Goal: Information Seeking & Learning: Learn about a topic

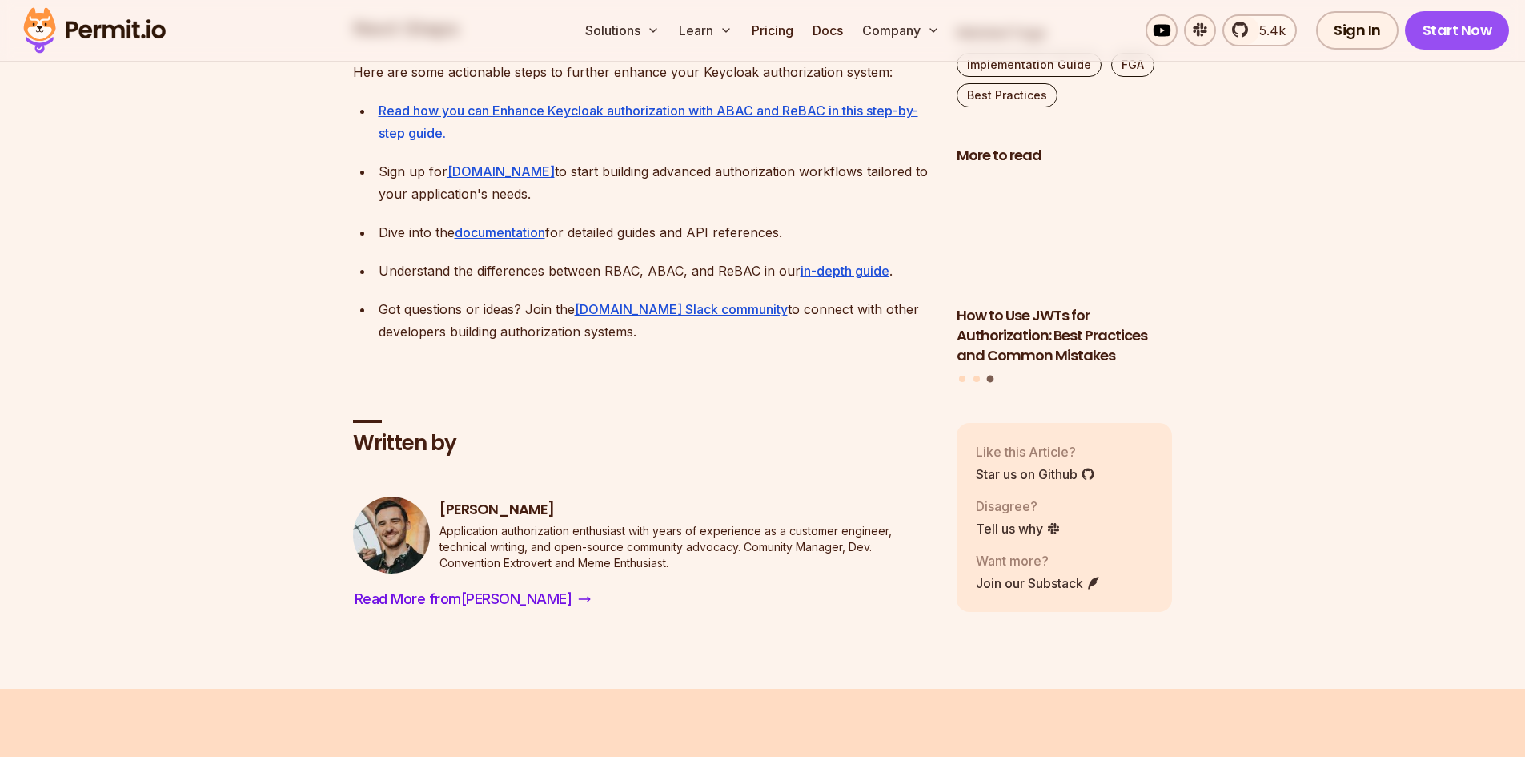
scroll to position [5205, 0]
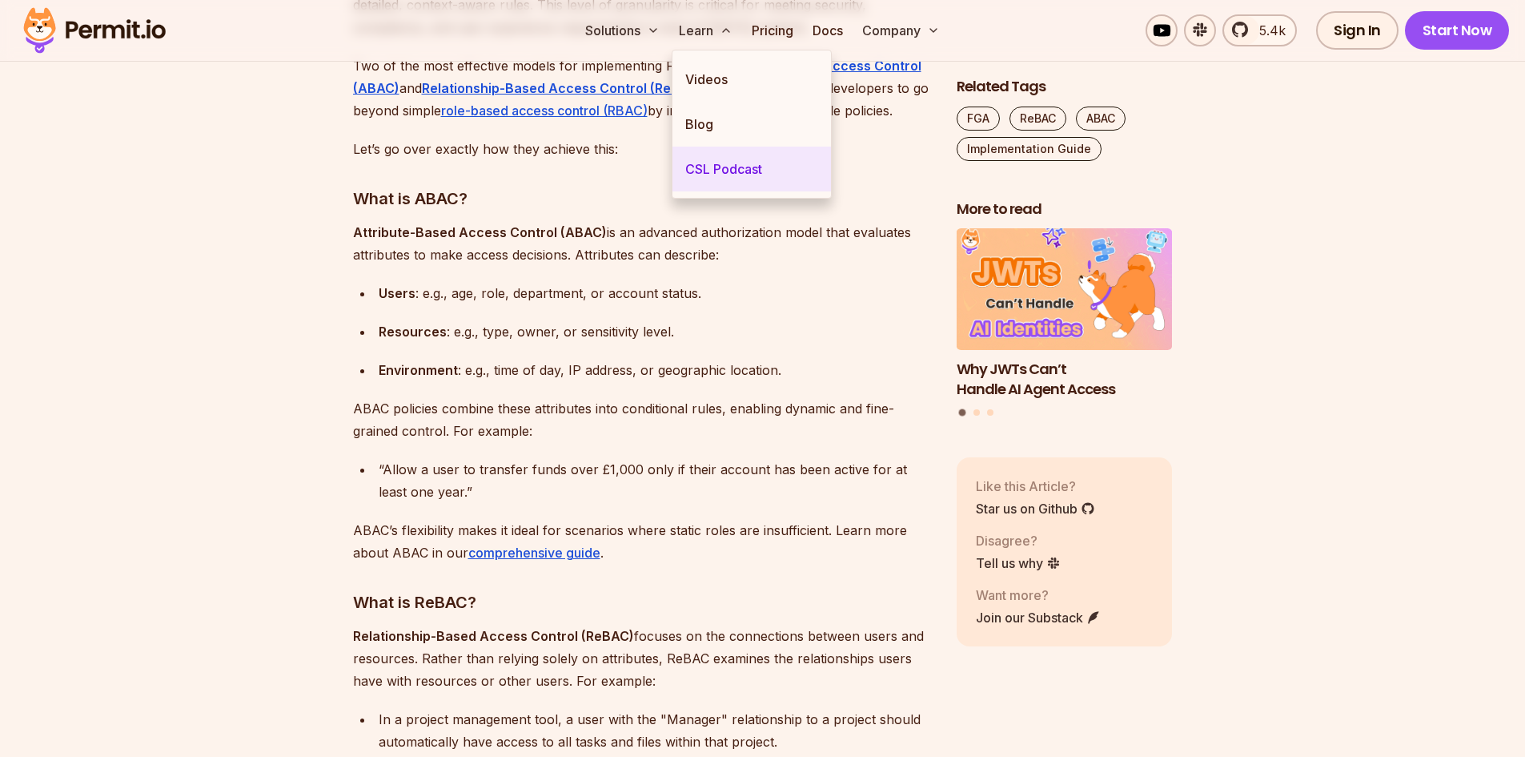
scroll to position [2002, 0]
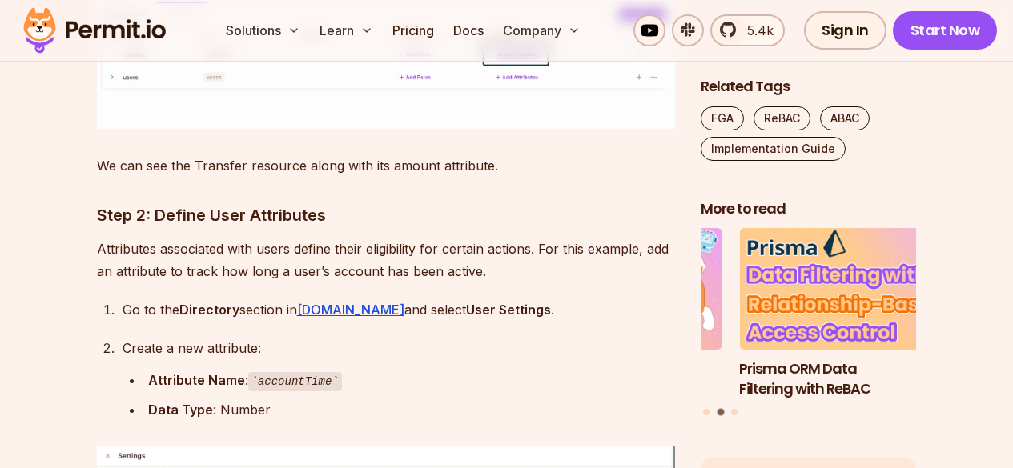
scroll to position [5047, 0]
